Goal: Task Accomplishment & Management: Complete application form

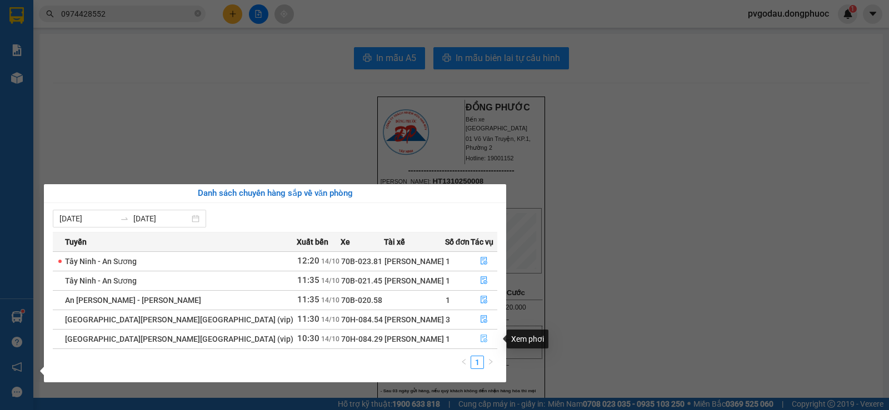
click at [480, 335] on icon "file-done" at bounding box center [484, 339] width 8 height 8
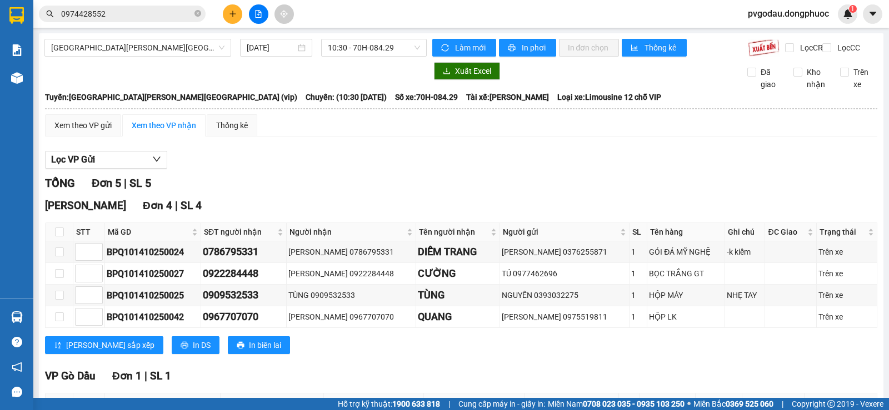
scroll to position [102, 0]
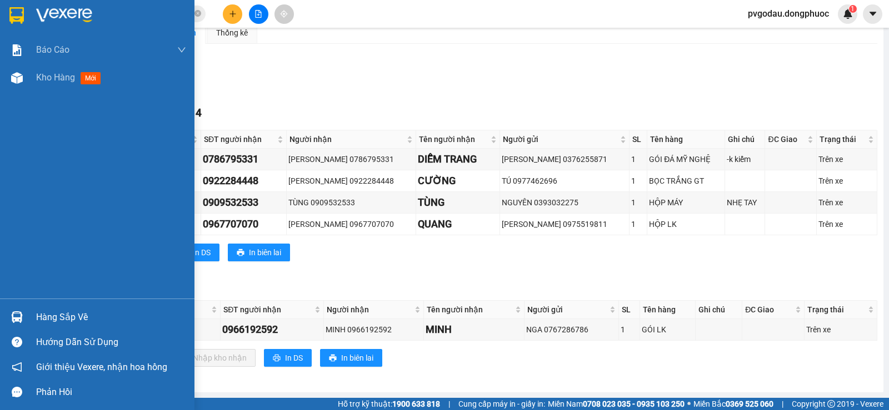
click at [17, 17] on img at bounding box center [16, 15] width 14 height 17
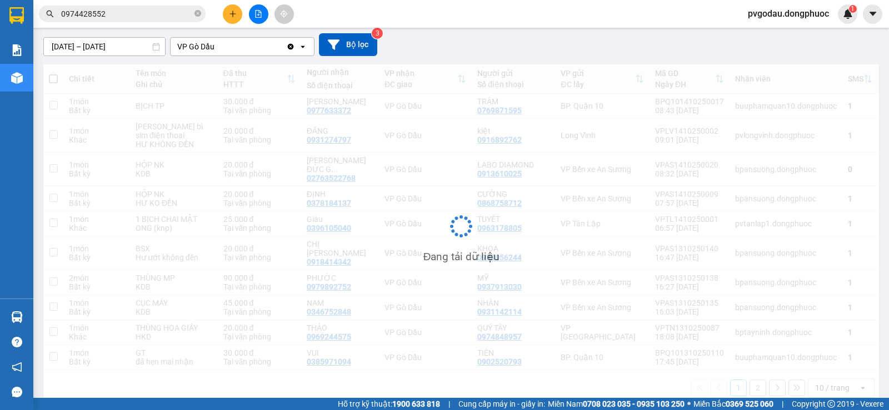
scroll to position [92, 0]
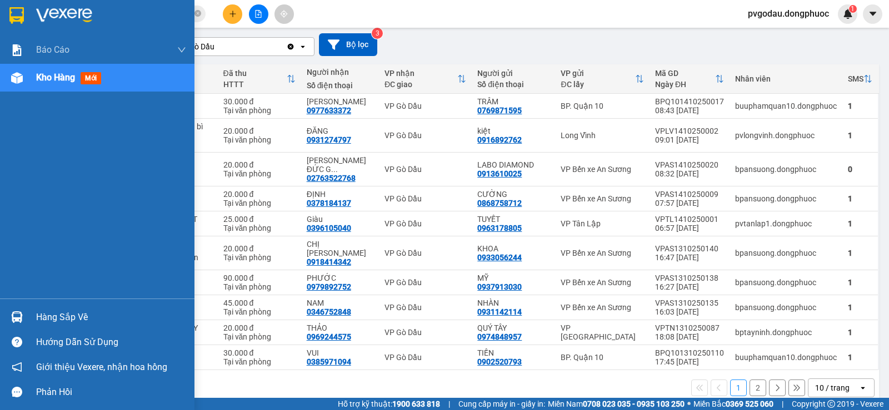
click at [27, 318] on div "Hàng sắp về" at bounding box center [97, 317] width 194 height 25
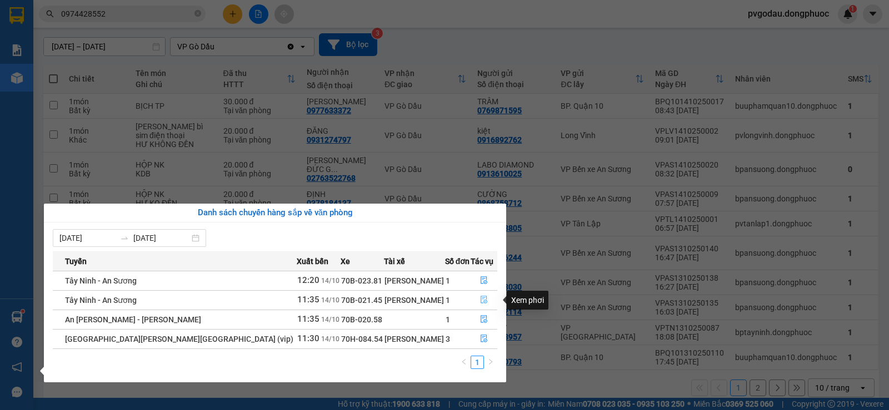
click at [481, 299] on icon "file-done" at bounding box center [484, 300] width 8 height 8
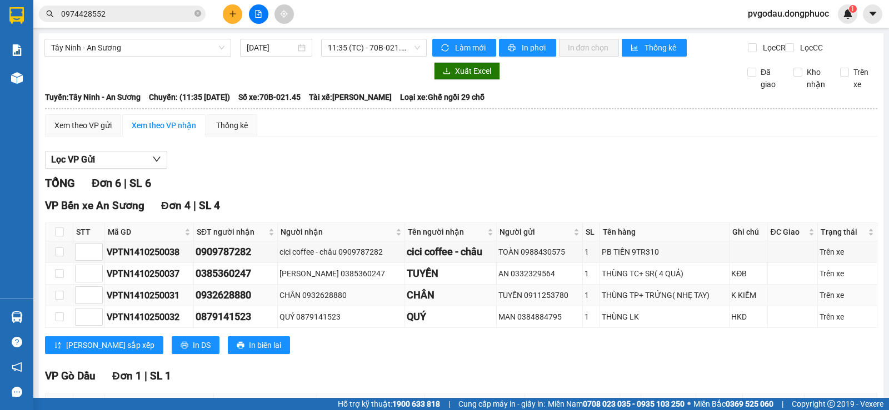
scroll to position [208, 0]
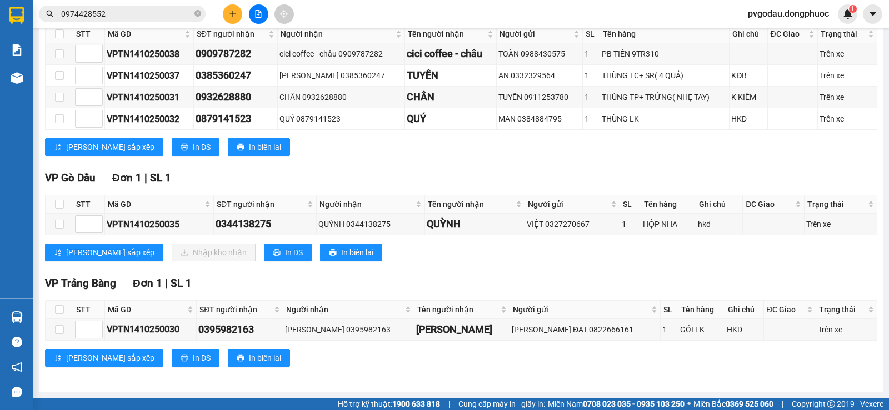
click at [118, 13] on input "0974428552" at bounding box center [126, 14] width 131 height 12
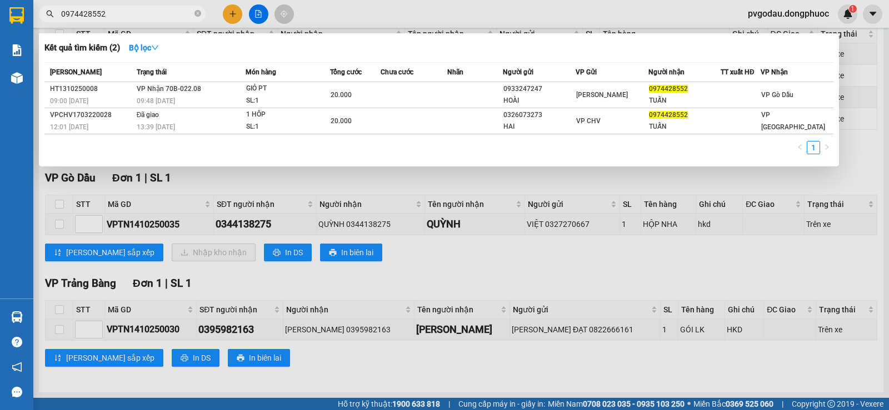
click at [118, 13] on input "0974428552" at bounding box center [126, 14] width 131 height 12
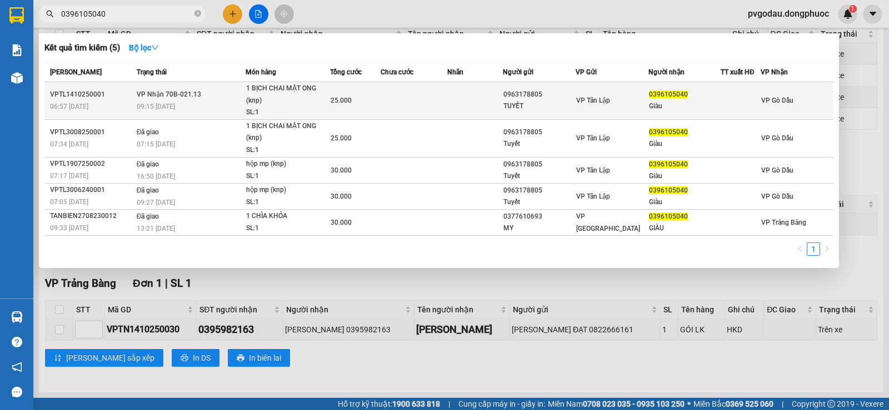
type input "0396105040"
click at [227, 106] on div "09:15 [DATE]" at bounding box center [191, 107] width 108 height 12
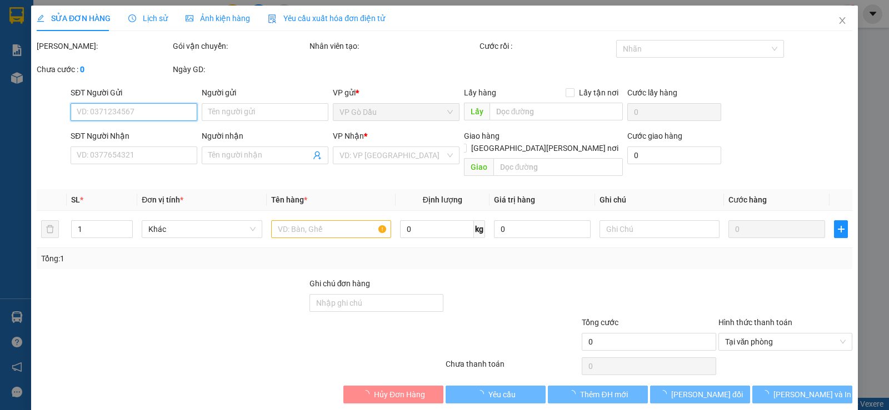
type input "0963178805"
type input "TUYẾT"
type input "0396105040"
type input "Giàu"
type input "25.000"
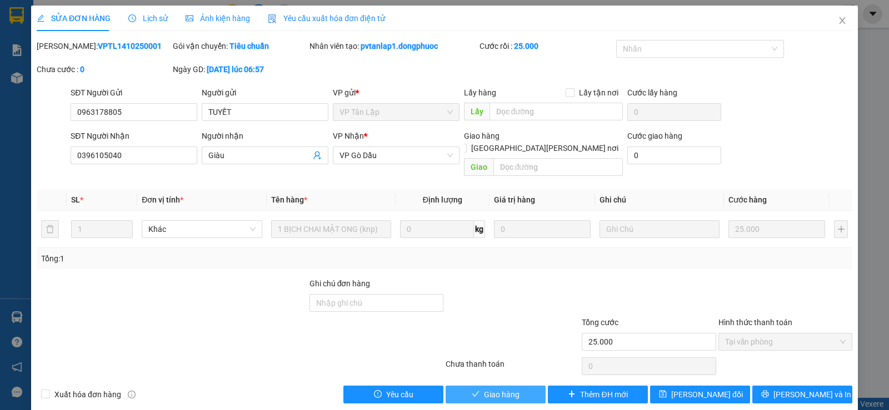
click at [493, 389] on span "Giao hàng" at bounding box center [502, 395] width 36 height 12
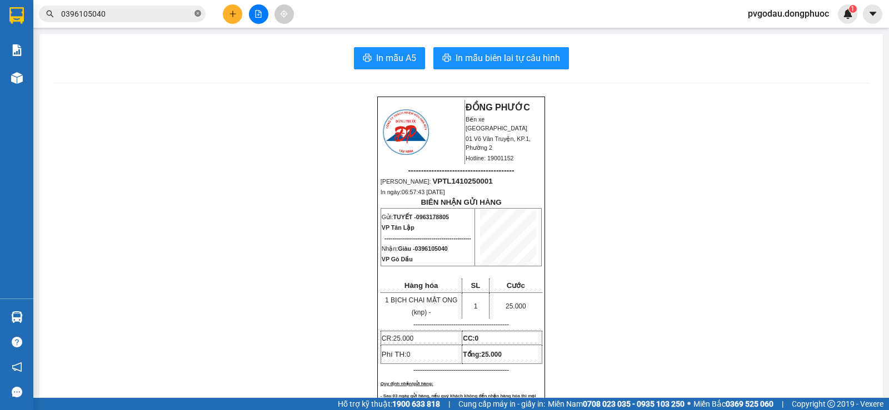
click at [199, 15] on icon "close-circle" at bounding box center [197, 13] width 7 height 7
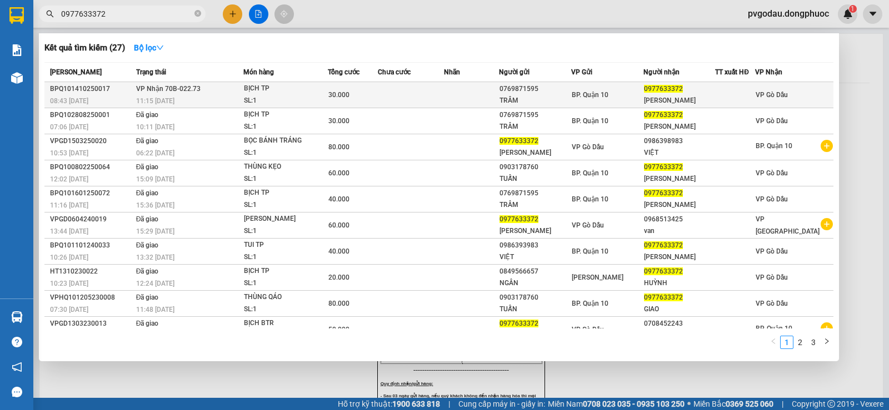
type input "0977633372"
click at [393, 94] on td at bounding box center [411, 95] width 66 height 26
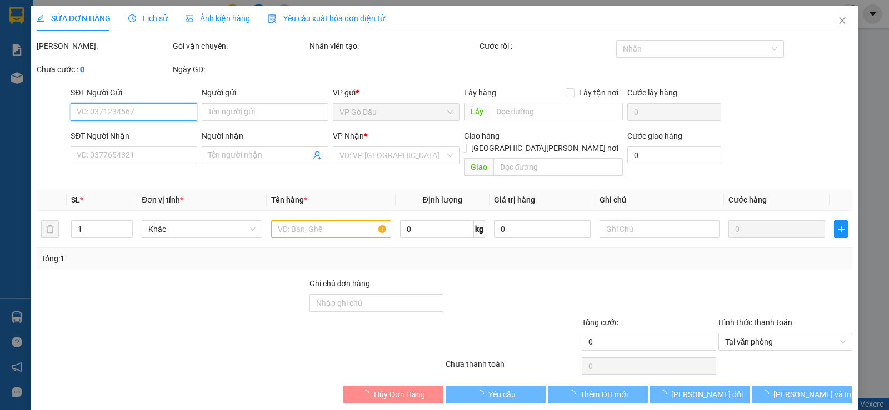
type input "0769871595"
type input "TRÂM"
type input "0977633372"
type input "[PERSON_NAME]"
type input "30.000"
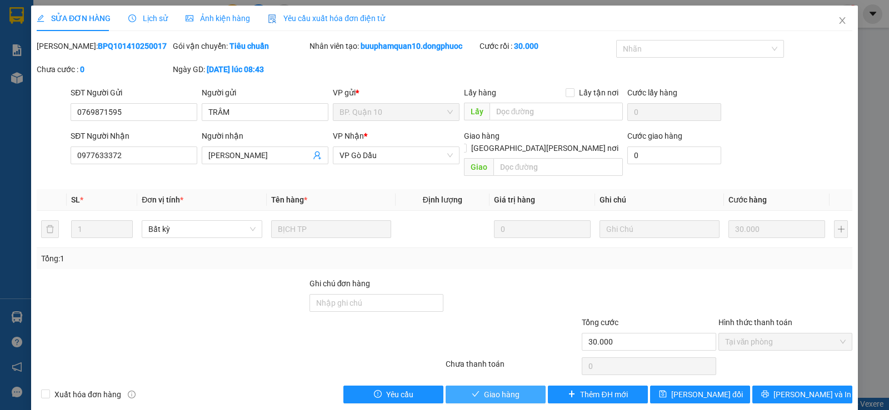
click at [490, 390] on button "Giao hàng" at bounding box center [495, 395] width 100 height 18
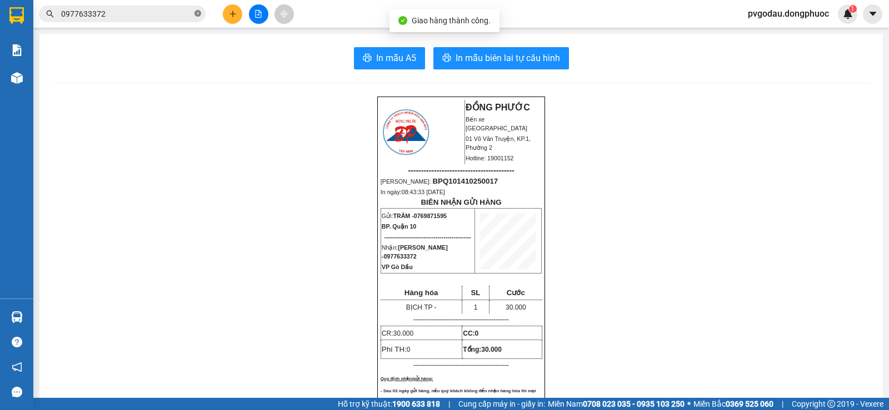
click at [197, 12] on icon "close-circle" at bounding box center [197, 13] width 7 height 7
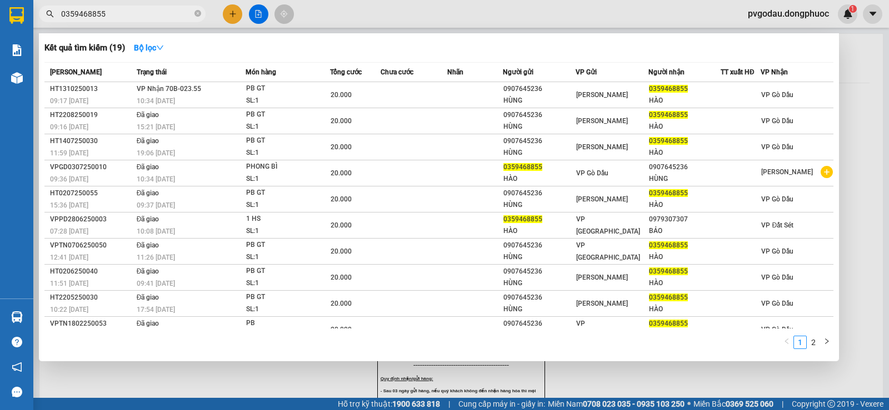
type input "0359468855"
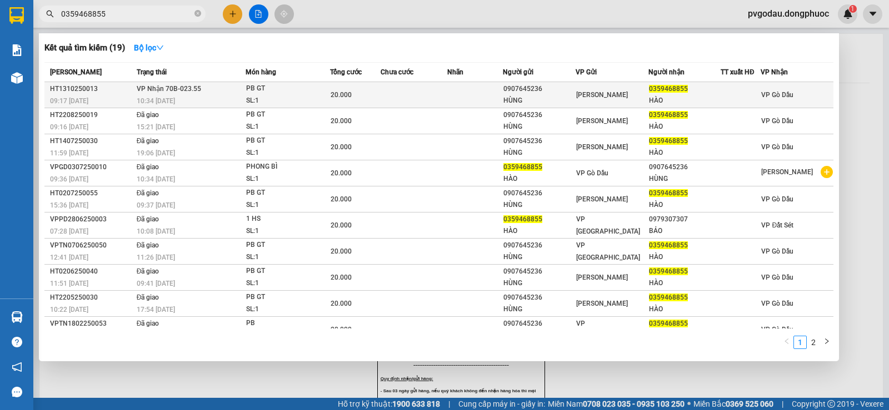
click at [159, 92] on span "[PERSON_NAME] 70B-023.55" at bounding box center [169, 89] width 64 height 8
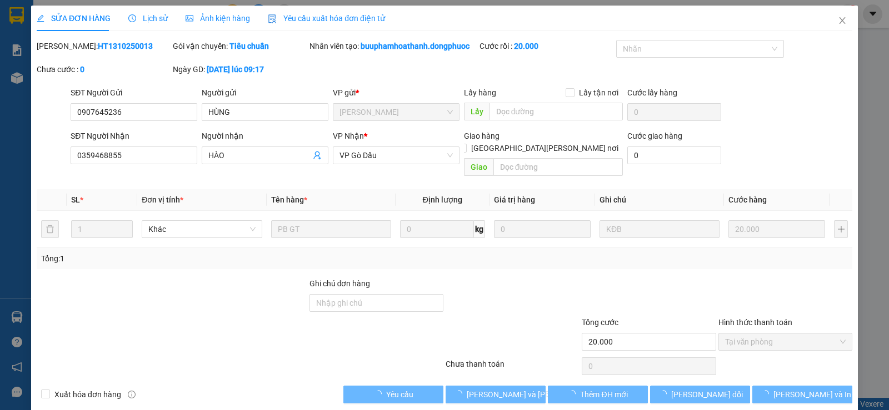
type input "0907645236"
type input "HÙNG"
type input "0359468855"
type input "HÀO"
type input "20.000"
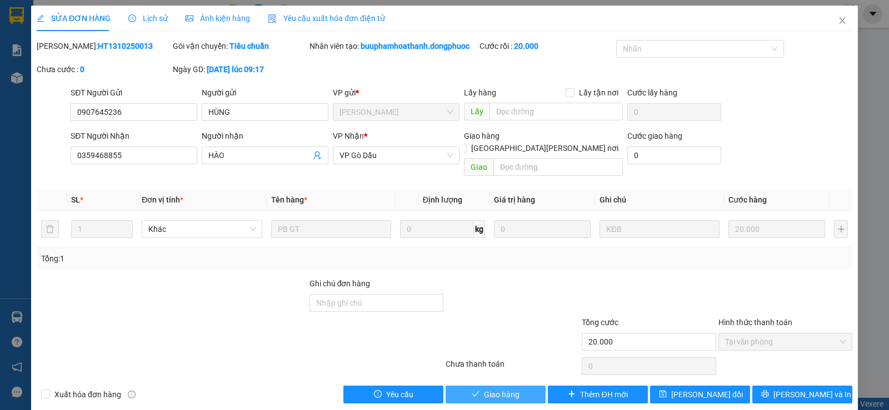
click at [506, 389] on span "Giao hàng" at bounding box center [502, 395] width 36 height 12
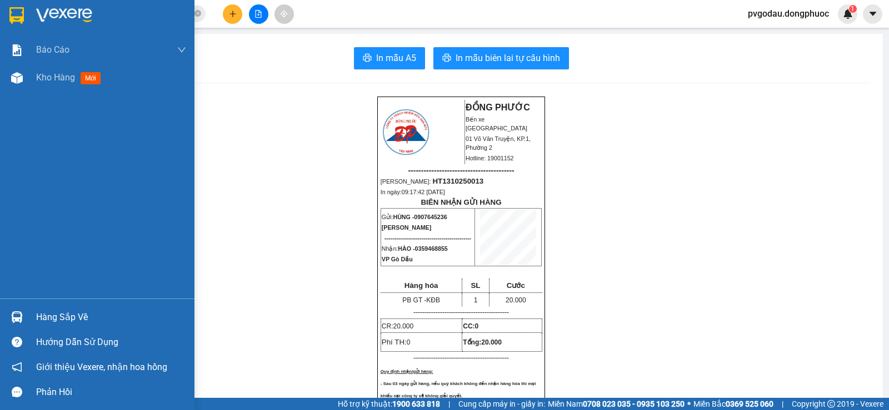
click at [12, 308] on div at bounding box center [16, 317] width 19 height 19
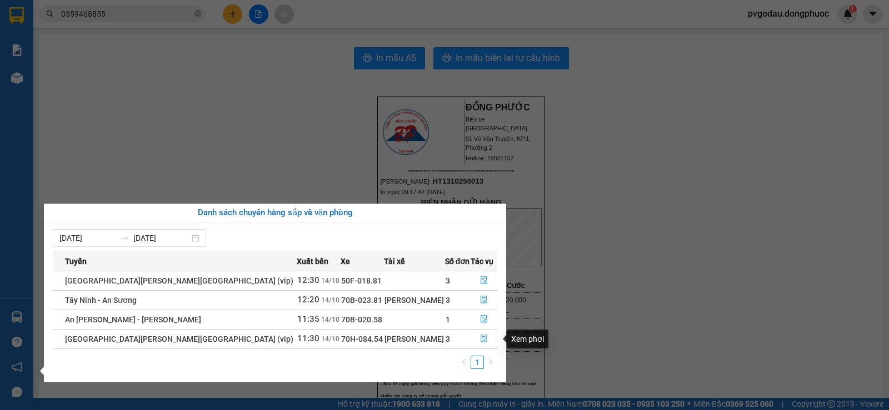
click at [472, 337] on button "button" at bounding box center [484, 339] width 26 height 18
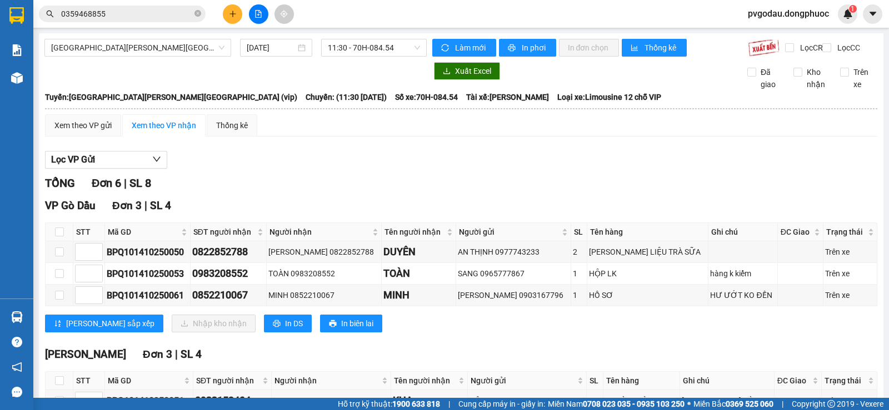
scroll to position [124, 0]
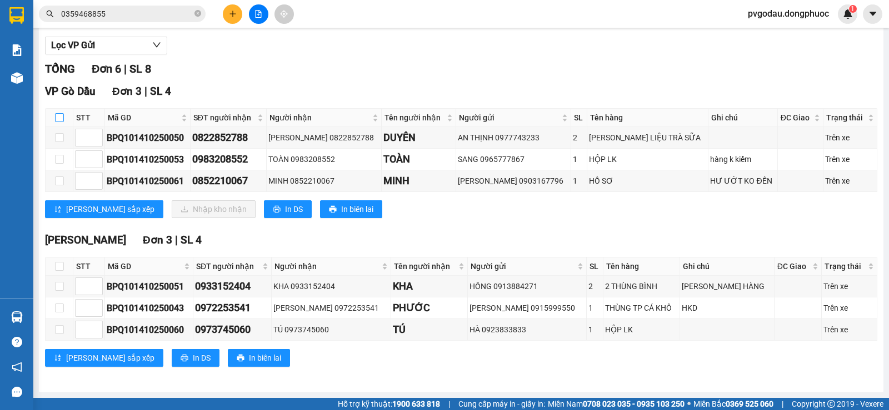
click at [56, 116] on input "checkbox" at bounding box center [59, 117] width 9 height 9
checkbox input "true"
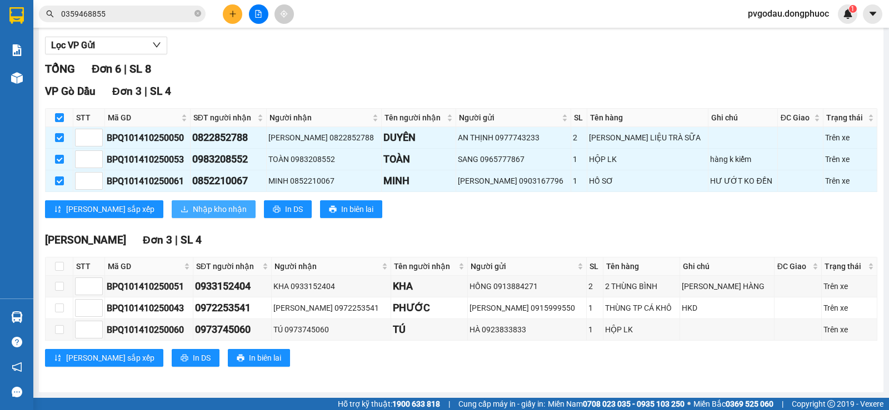
click at [180, 205] on icon "download" at bounding box center [184, 209] width 8 height 8
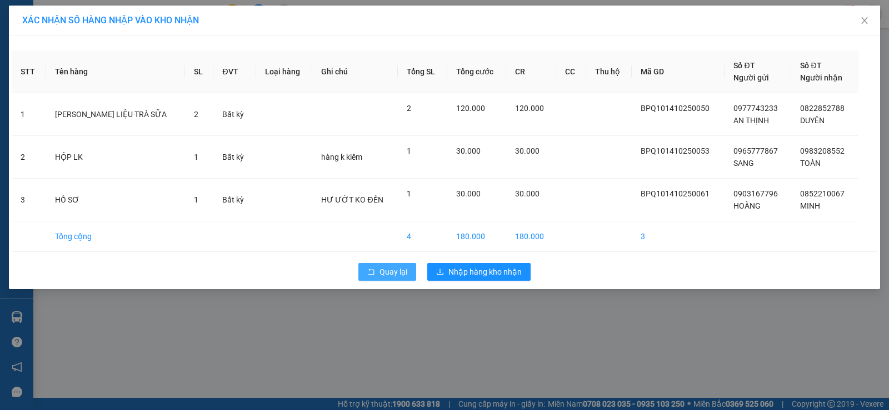
click at [383, 273] on span "Quay lại" at bounding box center [393, 272] width 28 height 12
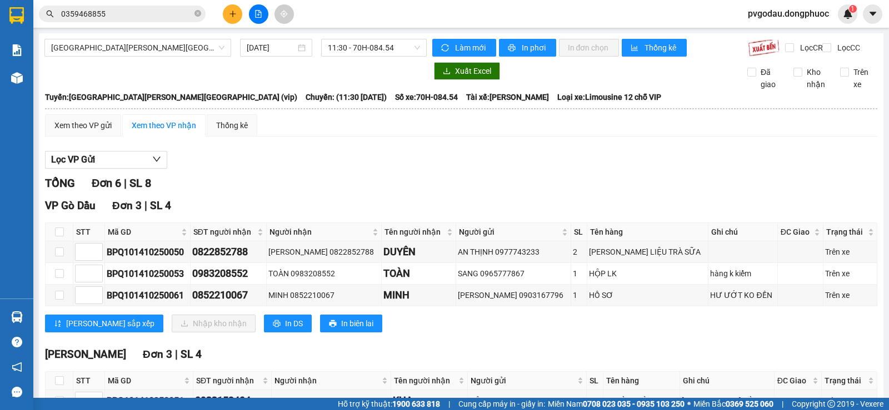
scroll to position [124, 0]
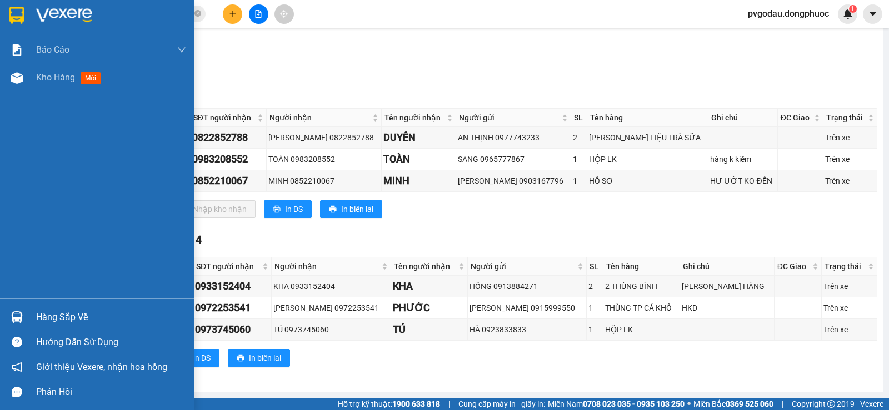
click at [24, 309] on div at bounding box center [16, 317] width 19 height 19
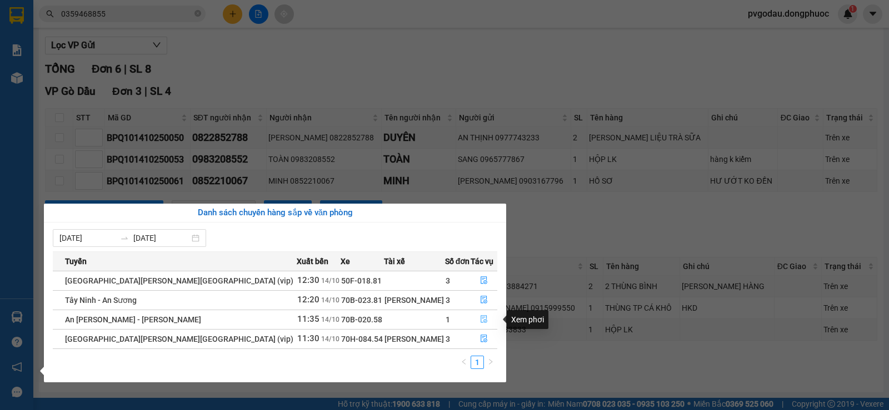
click at [481, 320] on icon "file-done" at bounding box center [484, 319] width 8 height 8
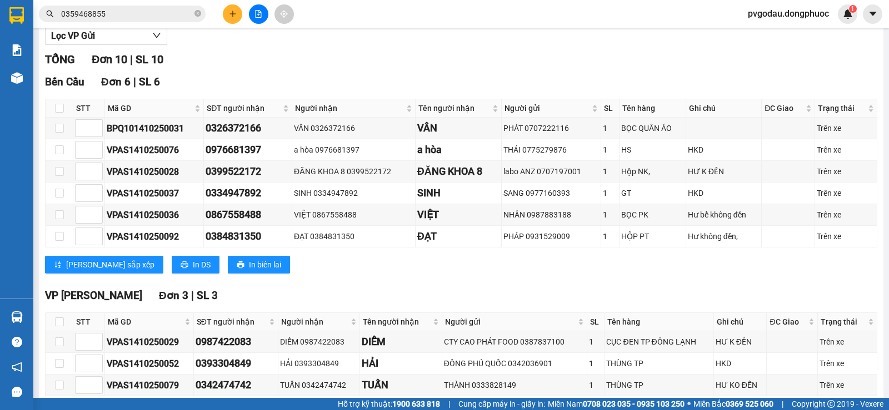
scroll to position [294, 0]
